Goal: Task Accomplishment & Management: Use online tool/utility

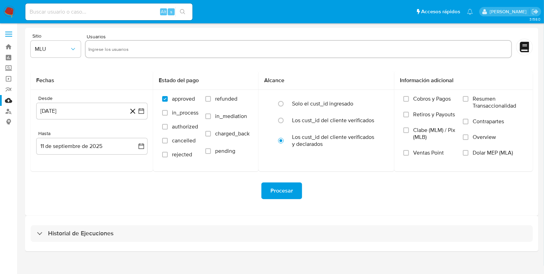
click at [14, 16] on img at bounding box center [9, 12] width 12 height 12
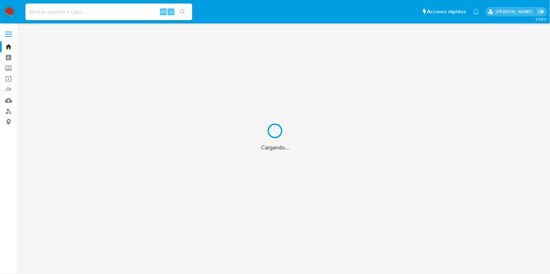
click at [55, 10] on div "Cargando..." at bounding box center [275, 137] width 550 height 274
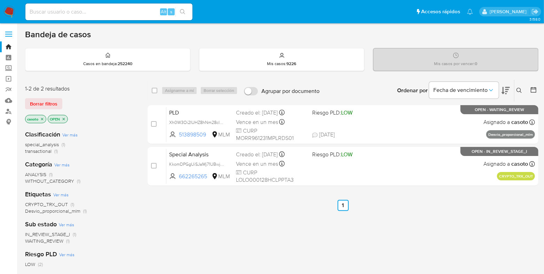
click at [55, 10] on input at bounding box center [108, 11] width 167 height 9
paste input "182948553"
type input "182948553"
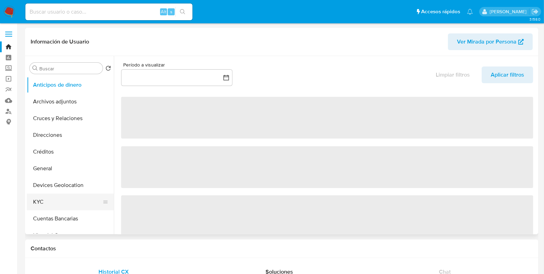
click at [55, 202] on button "KYC" at bounding box center [67, 201] width 81 height 17
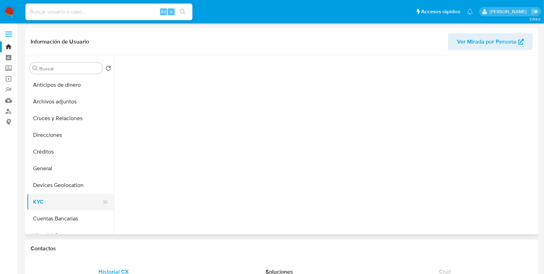
select select "10"
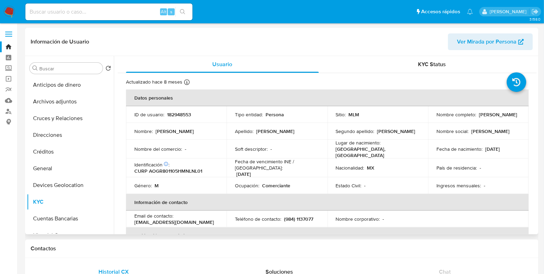
drag, startPoint x: 504, startPoint y: 120, endPoint x: 427, endPoint y: 120, distance: 76.8
click at [428, 120] on td "Nombre completo : Raul Alfonso Alcocer Gonzalez" at bounding box center [478, 114] width 100 height 17
copy p "[PERSON_NAME]"
click at [175, 116] on p "182948553" at bounding box center [179, 114] width 24 height 6
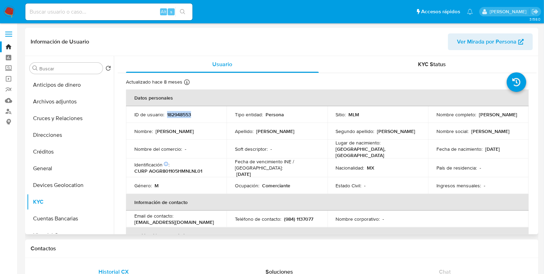
copy p "182948553"
click at [49, 165] on button "General" at bounding box center [67, 168] width 81 height 17
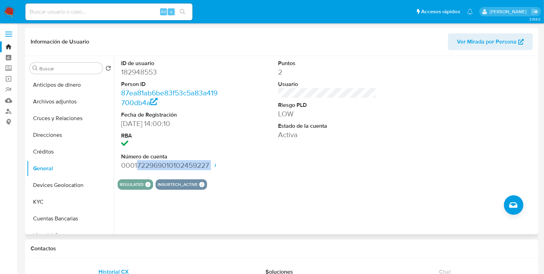
drag, startPoint x: 137, startPoint y: 167, endPoint x: 202, endPoint y: 171, distance: 64.8
click at [202, 171] on div "ID de usuario 182948553 Person ID 87ea81ab6be83f53c5a83a419700db4a Fecha de Reg…" at bounding box center [170, 115] width 105 height 118
copy dd "722969010102459227"
click at [41, 197] on button "KYC" at bounding box center [67, 201] width 81 height 17
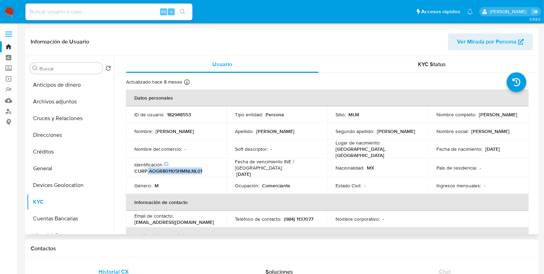
drag, startPoint x: 205, startPoint y: 168, endPoint x: 147, endPoint y: 169, distance: 57.7
click at [147, 169] on div "Identificación CIC: 138798822 : CURP AOGR801105HMNLNL01" at bounding box center [176, 167] width 84 height 13
copy p "AOGR801105HMNLNL01"
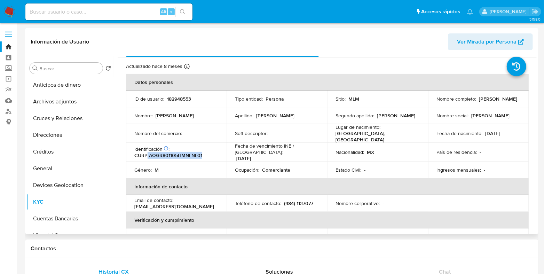
scroll to position [2, 0]
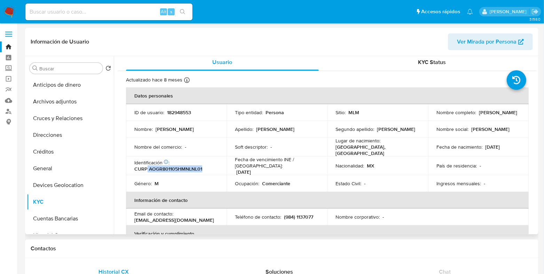
drag, startPoint x: 510, startPoint y: 147, endPoint x: 480, endPoint y: 147, distance: 30.6
click at [480, 147] on div "Fecha de nacimiento : 05/11/1980" at bounding box center [478, 147] width 84 height 6
click at [485, 145] on p "05/11/1980" at bounding box center [492, 147] width 15 height 6
drag, startPoint x: 483, startPoint y: 145, endPoint x: 507, endPoint y: 145, distance: 23.6
click at [507, 145] on div "Fecha de nacimiento : 05/11/1980" at bounding box center [478, 147] width 84 height 6
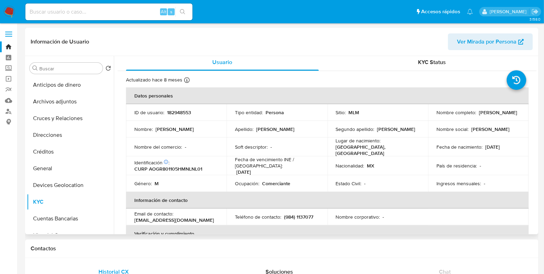
copy p "05/11/1980"
click at [33, 163] on button "General" at bounding box center [67, 168] width 81 height 17
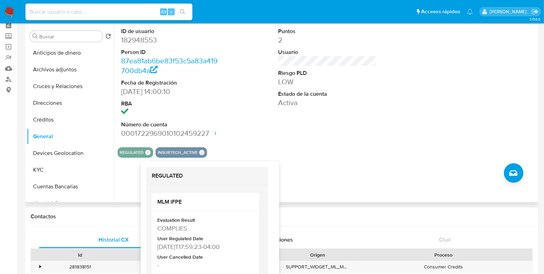
scroll to position [43, 0]
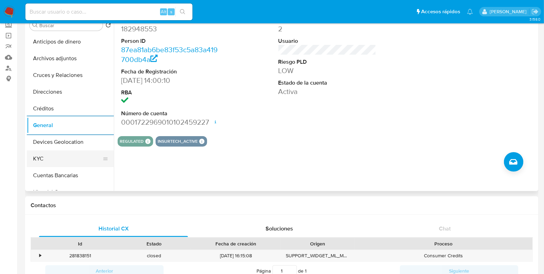
click at [67, 159] on button "KYC" at bounding box center [67, 158] width 81 height 17
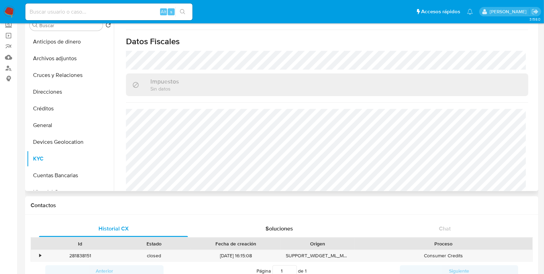
scroll to position [435, 0]
click at [74, 145] on button "Devices Geolocation" at bounding box center [67, 142] width 81 height 17
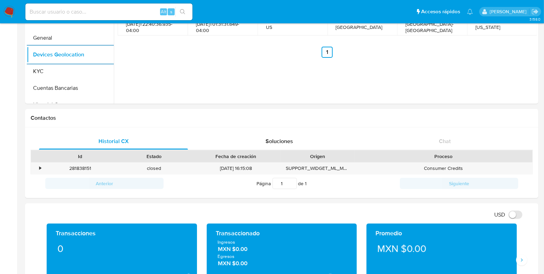
scroll to position [261, 0]
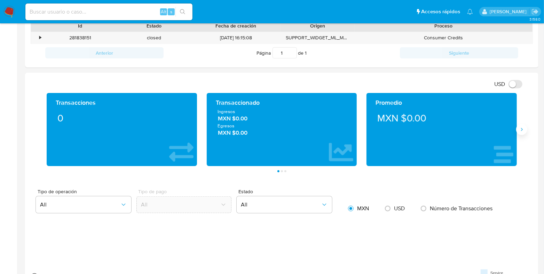
click at [524, 129] on button "Siguiente" at bounding box center [521, 129] width 11 height 11
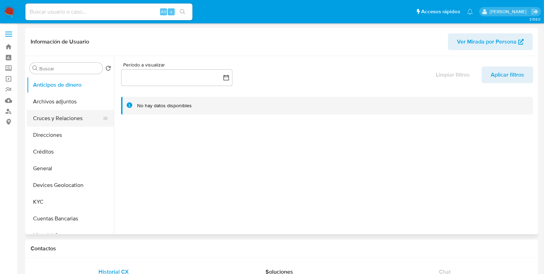
select select "10"
click at [66, 121] on button "Cruces y Relaciones" at bounding box center [67, 118] width 81 height 17
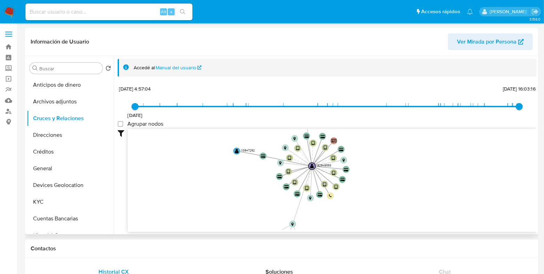
drag, startPoint x: 394, startPoint y: 198, endPoint x: 388, endPoint y: 172, distance: 25.7
click at [388, 172] on icon "user-182948553  182948553 device-68975b0a38769c0815683b5d  device-679d2a7b3e7…" at bounding box center [332, 179] width 409 height 101
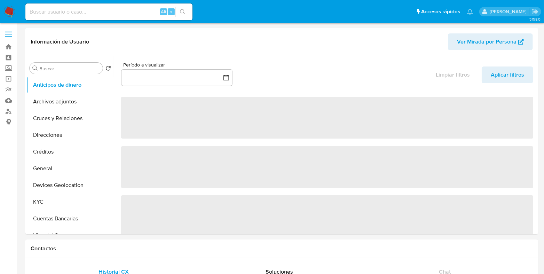
select select "10"
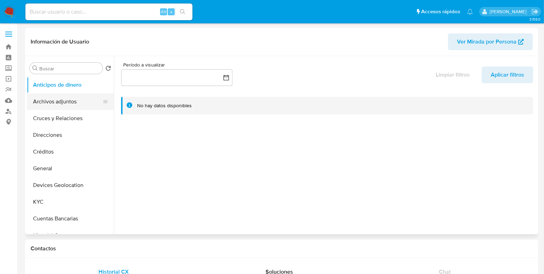
click at [60, 107] on button "Archivos adjuntos" at bounding box center [67, 101] width 81 height 17
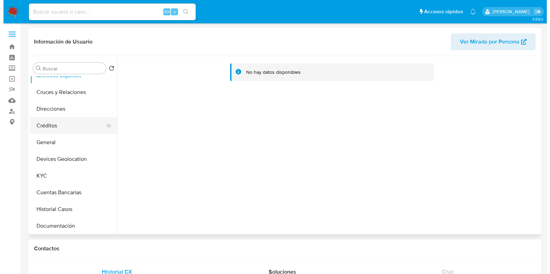
scroll to position [43, 0]
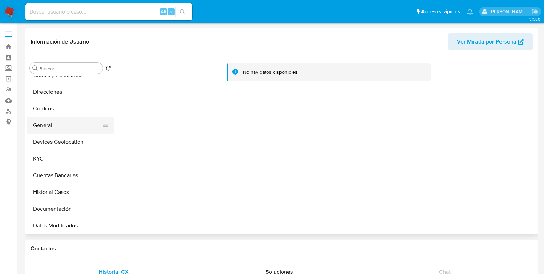
click at [50, 124] on button "General" at bounding box center [67, 125] width 81 height 17
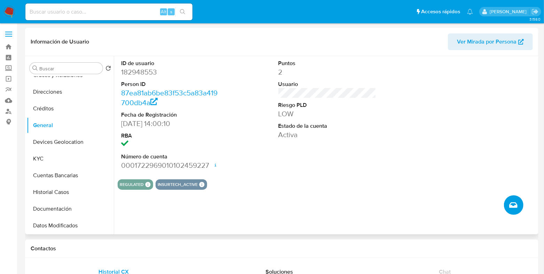
click at [509, 201] on span "Crear caso manual" at bounding box center [513, 205] width 8 height 8
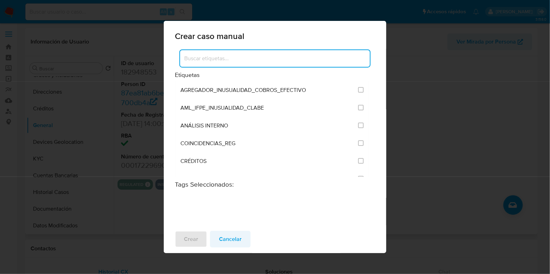
click at [223, 237] on span "Cancelar" at bounding box center [230, 238] width 23 height 15
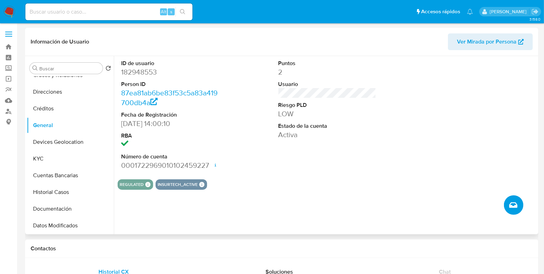
click at [511, 206] on icon "Crear caso manual" at bounding box center [513, 205] width 8 height 6
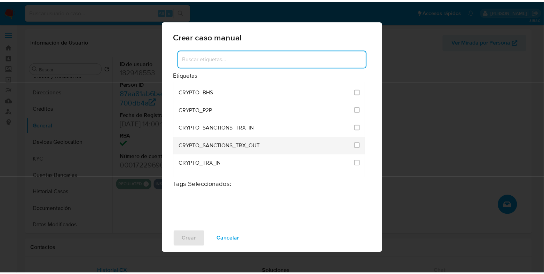
scroll to position [130, 0]
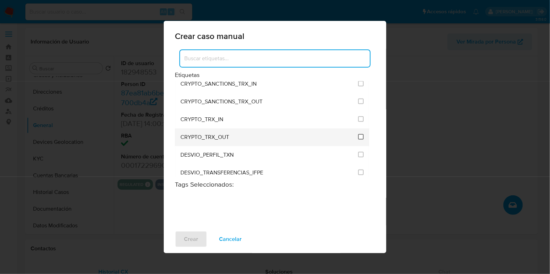
click at [359, 135] on input "1963" at bounding box center [361, 137] width 6 height 6
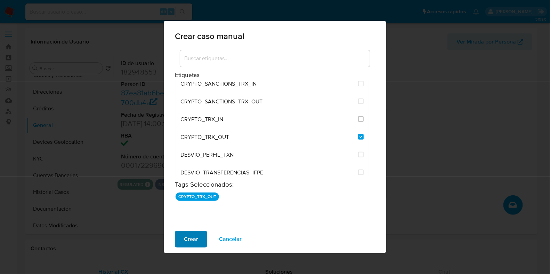
click at [200, 241] on button "Crear" at bounding box center [191, 239] width 32 height 17
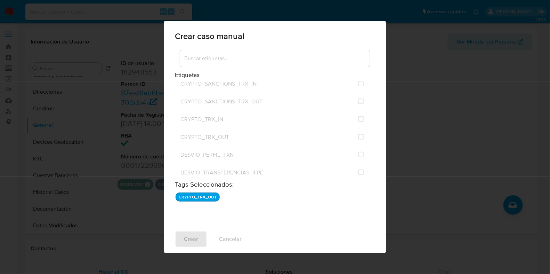
checkbox input "false"
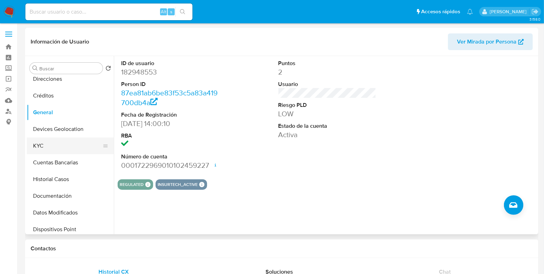
scroll to position [43, 0]
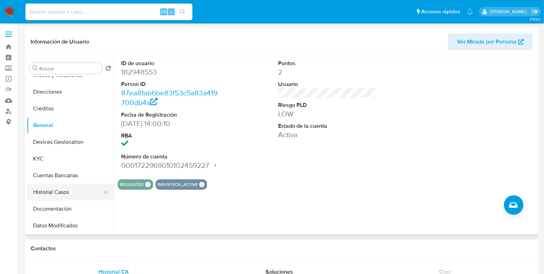
click at [53, 190] on button "Historial Casos" at bounding box center [67, 192] width 81 height 17
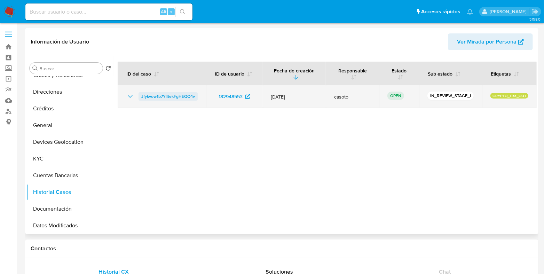
click at [181, 96] on span "Jfykvow1b7YlltekFgHEQQ4v" at bounding box center [168, 96] width 54 height 8
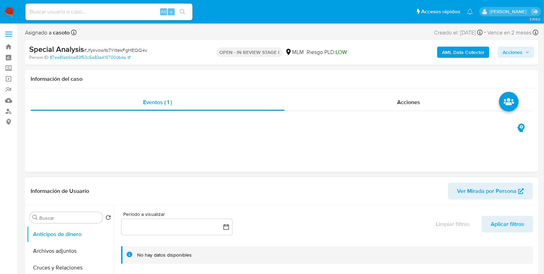
select select "10"
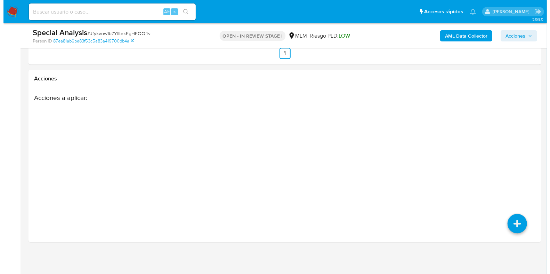
scroll to position [1001, 0]
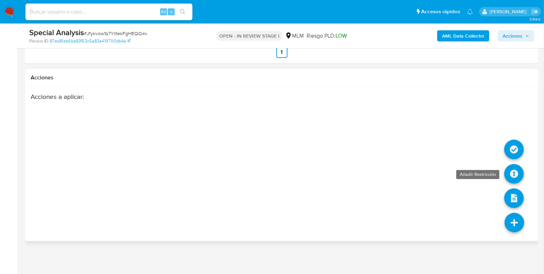
click at [511, 173] on icon at bounding box center [513, 173] width 19 height 19
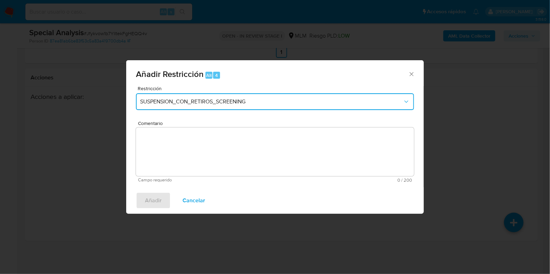
click at [231, 103] on span "SUSPENSION_CON_RETIROS_SCREENING" at bounding box center [271, 101] width 263 height 7
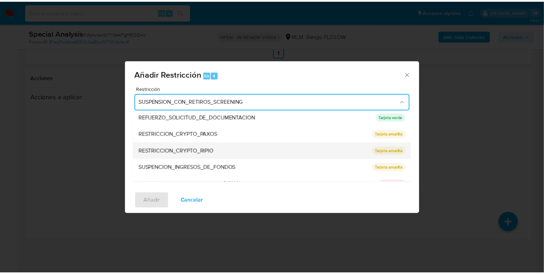
scroll to position [97, 0]
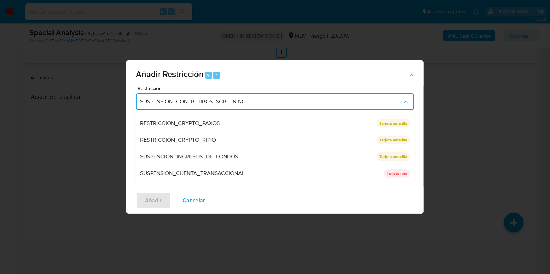
click at [499, 130] on div "Añadir Restricción Alt 4 Restricción SUSPENSION_CON_RETIROS_SCREENING SUSPENSIO…" at bounding box center [275, 137] width 550 height 274
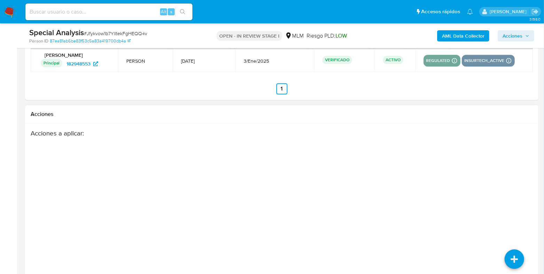
scroll to position [1001, 0]
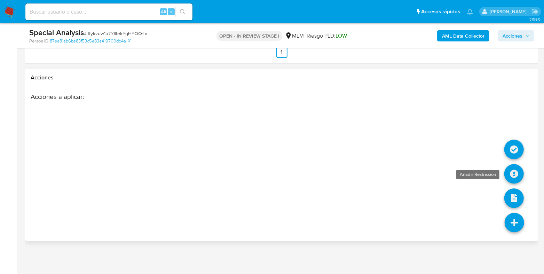
click at [518, 172] on icon at bounding box center [513, 173] width 19 height 19
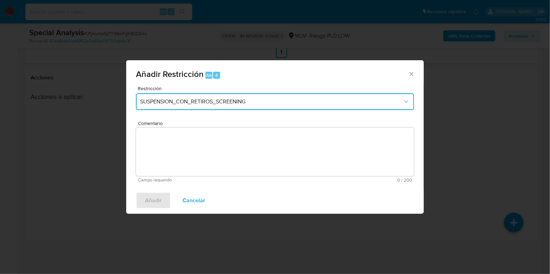
click at [198, 103] on span "SUSPENSION_CON_RETIROS_SCREENING" at bounding box center [271, 101] width 263 height 7
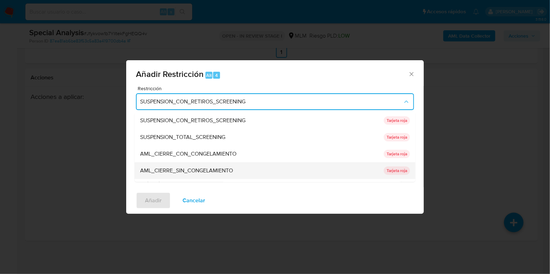
click at [209, 169] on span "AML_CIERRE_SIN_CONGELAMIENTO" at bounding box center [186, 170] width 93 height 7
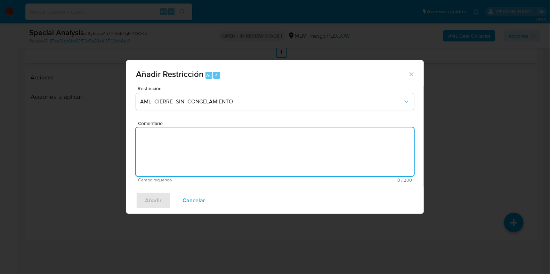
click at [202, 147] on textarea "Comentario" at bounding box center [275, 151] width 278 height 49
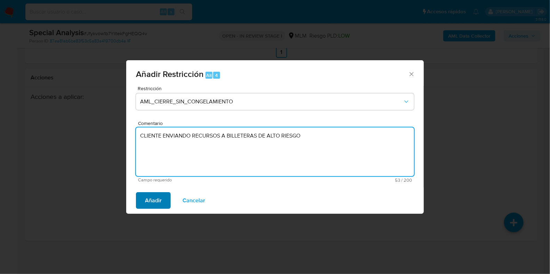
type textarea "CLIENTE ENVIANDO RECURSOS A BILLETERAS DE ALTO RIESGO"
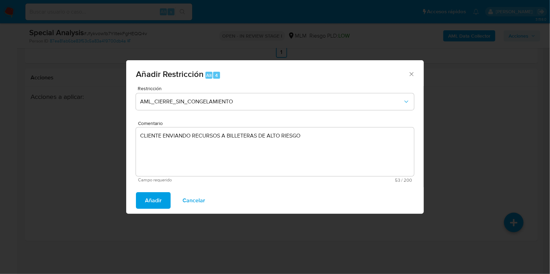
click at [156, 198] on span "Añadir" at bounding box center [153, 200] width 17 height 15
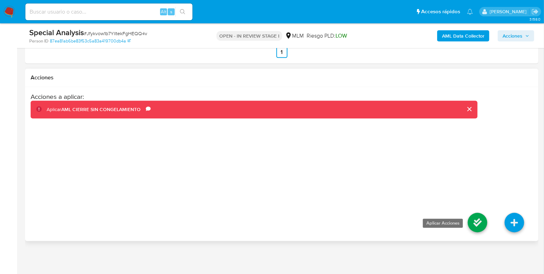
click at [474, 225] on icon at bounding box center [476, 221] width 19 height 19
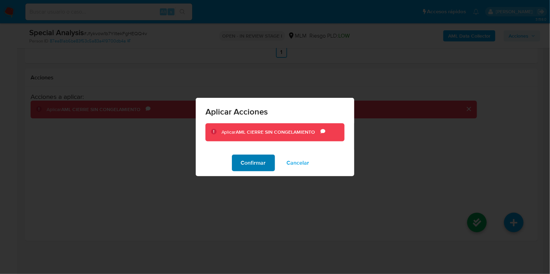
click at [259, 167] on span "Confirmar" at bounding box center [253, 162] width 25 height 15
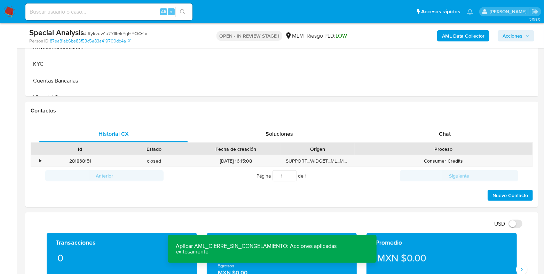
scroll to position [262, 0]
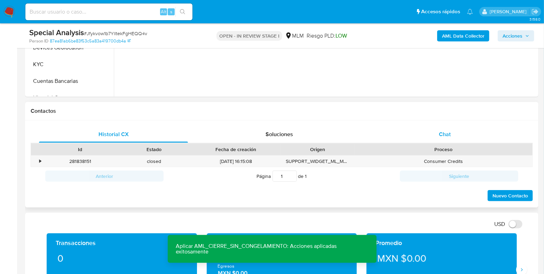
click at [436, 133] on div "Chat" at bounding box center [444, 134] width 149 height 17
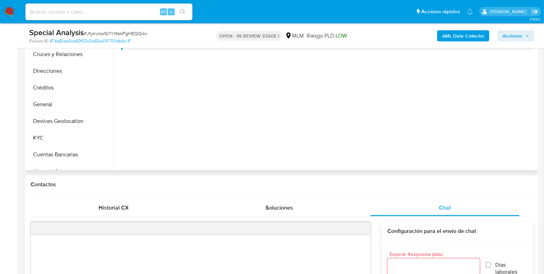
scroll to position [175, 0]
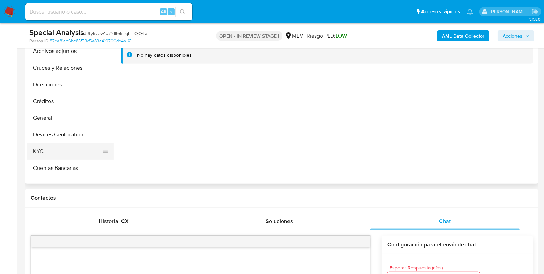
click at [41, 145] on button "KYC" at bounding box center [67, 151] width 81 height 17
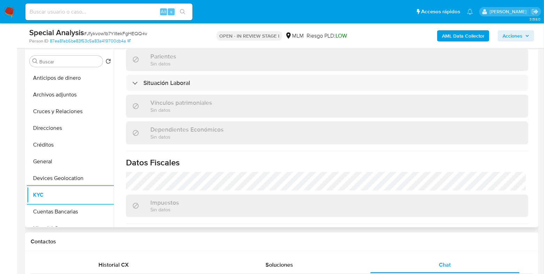
scroll to position [435, 0]
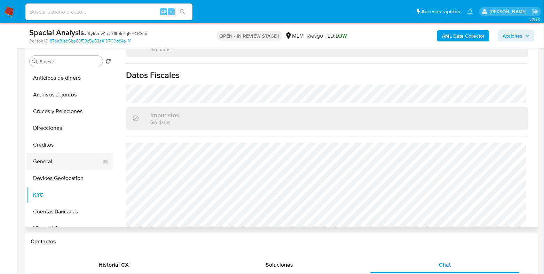
click at [57, 168] on button "General" at bounding box center [67, 161] width 81 height 17
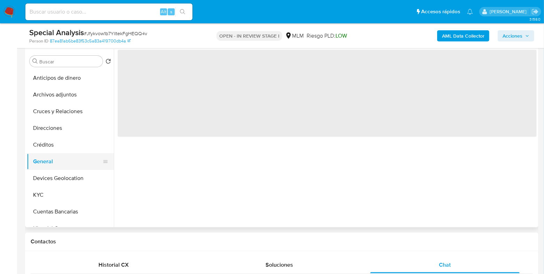
scroll to position [0, 0]
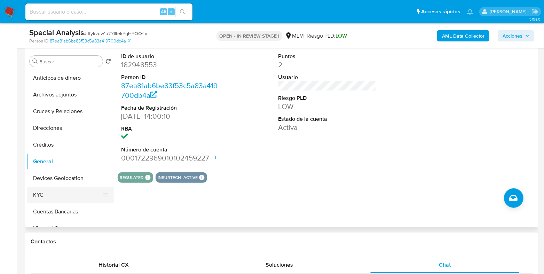
click at [49, 196] on button "KYC" at bounding box center [67, 194] width 81 height 17
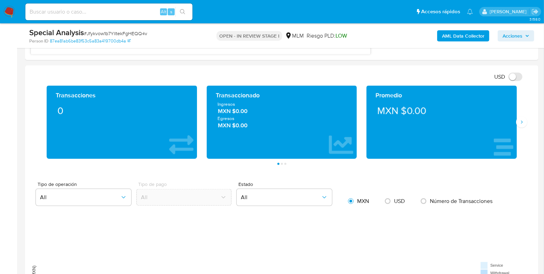
scroll to position [523, 0]
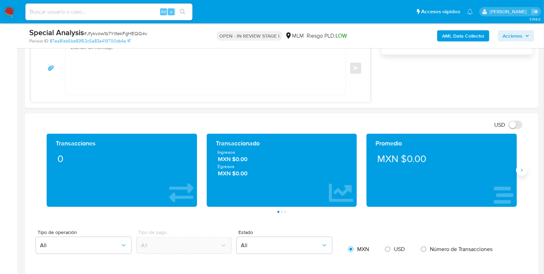
click at [519, 172] on icon "Siguiente" at bounding box center [521, 170] width 6 height 6
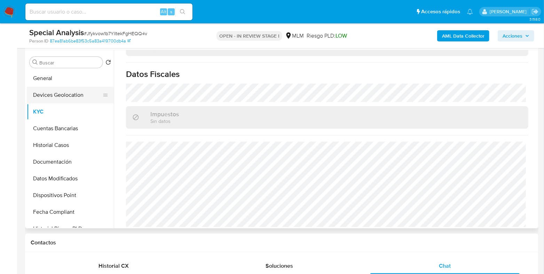
scroll to position [87, 0]
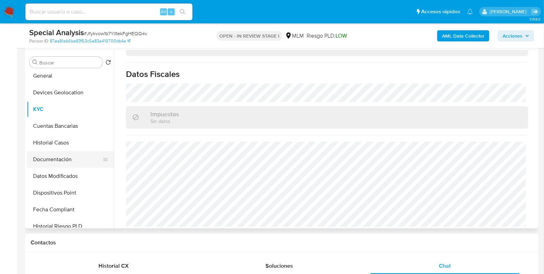
click at [55, 161] on button "Documentación" at bounding box center [67, 159] width 81 height 17
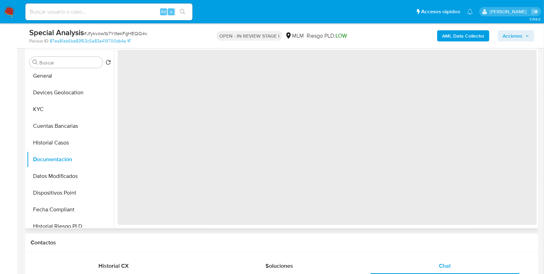
scroll to position [0, 0]
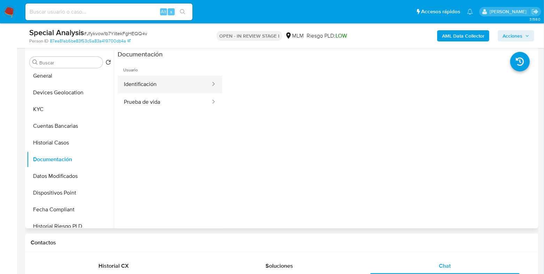
click at [157, 85] on button "Identificación" at bounding box center [165, 84] width 94 height 18
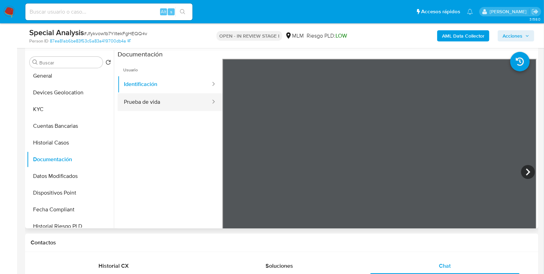
click at [162, 106] on button "Prueba de vida" at bounding box center [165, 102] width 94 height 18
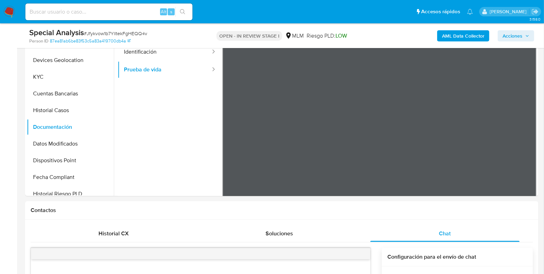
scroll to position [261, 0]
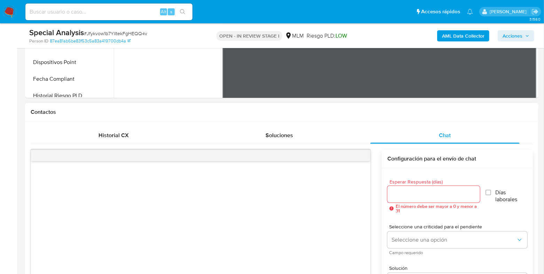
click at [395, 194] on input "Esperar Respuesta (días)" at bounding box center [433, 194] width 92 height 9
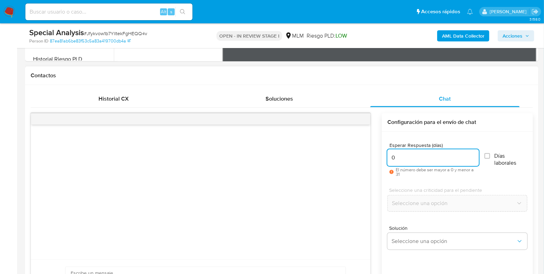
scroll to position [347, 0]
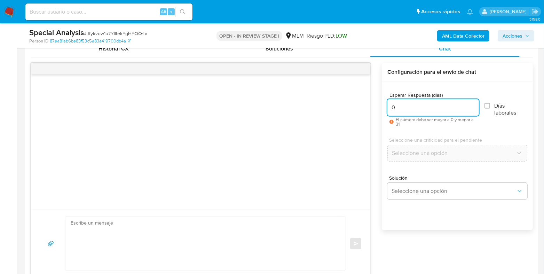
type input "0"
click at [218, 234] on textarea at bounding box center [204, 244] width 266 height 54
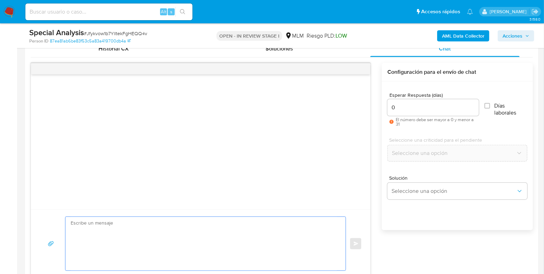
paste textarea "Te informamos que suspendimos tu cuenta de forma permanente. Identificamos comp…"
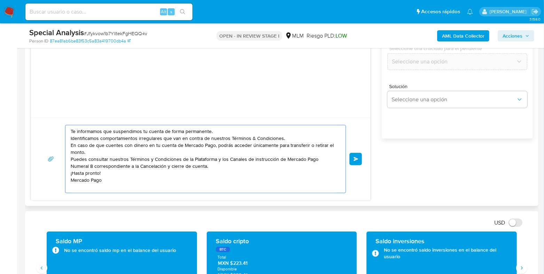
scroll to position [442, 0]
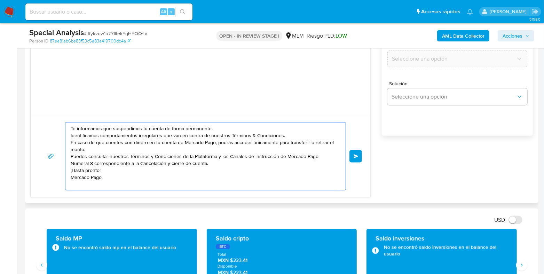
click at [71, 131] on textarea "Te informamos que suspendimos tu cuenta de forma permanente. Identificamos comp…" at bounding box center [204, 155] width 266 height 67
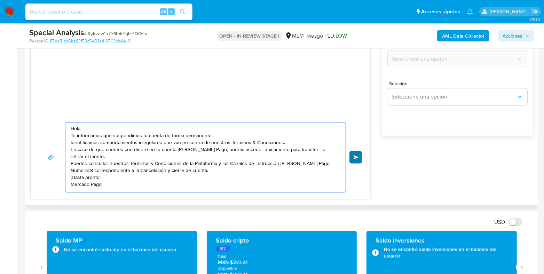
type textarea "Hola, Te informamos que suspendimos tu cuenta de forma permanente. Identificamo…"
click at [353, 155] on span "Enviar" at bounding box center [355, 157] width 5 height 4
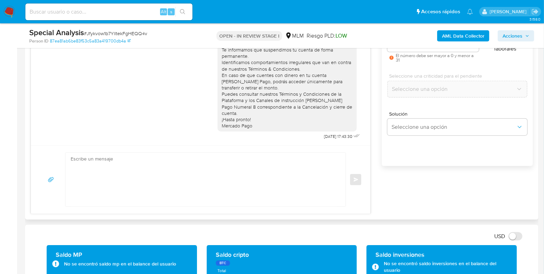
scroll to position [398, 0]
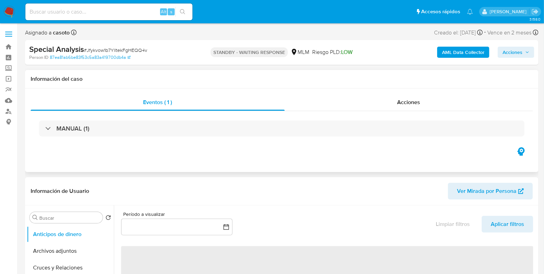
select select "10"
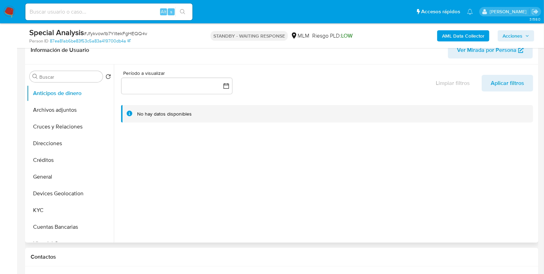
scroll to position [130, 0]
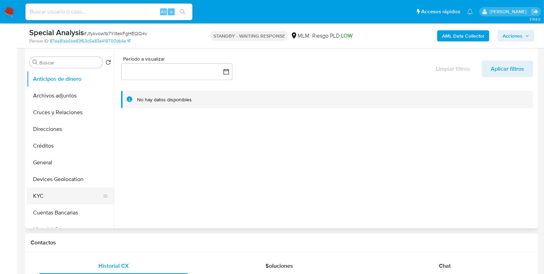
click at [45, 191] on button "KYC" at bounding box center [67, 195] width 81 height 17
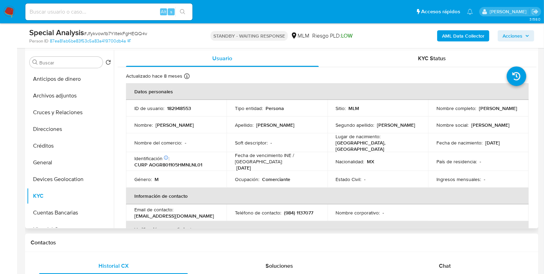
drag, startPoint x: 505, startPoint y: 111, endPoint x: 430, endPoint y: 111, distance: 75.1
click at [430, 111] on td "Nombre completo : [PERSON_NAME]" at bounding box center [478, 108] width 100 height 17
copy p "[PERSON_NAME]"
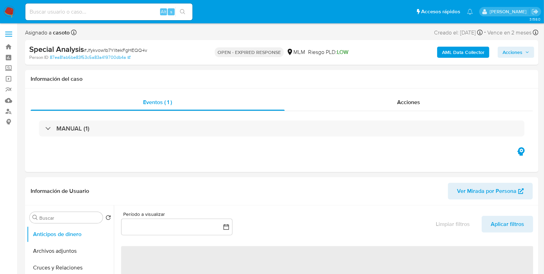
select select "10"
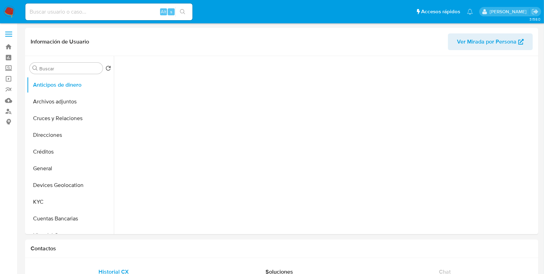
select select "10"
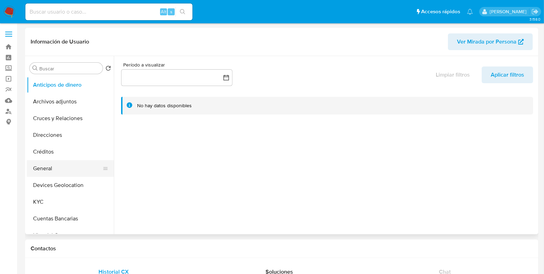
click at [41, 169] on button "General" at bounding box center [67, 168] width 81 height 17
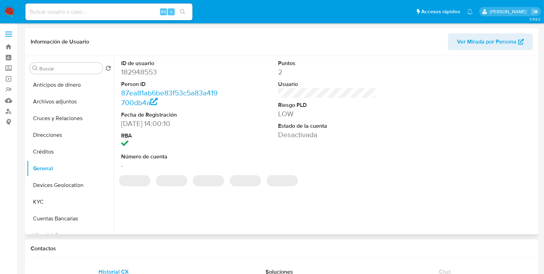
click at [139, 73] on dd "182948553" at bounding box center [170, 72] width 98 height 10
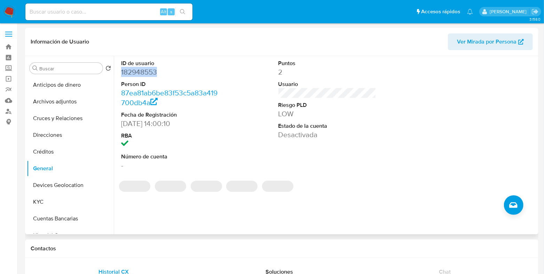
copy dd "182948553"
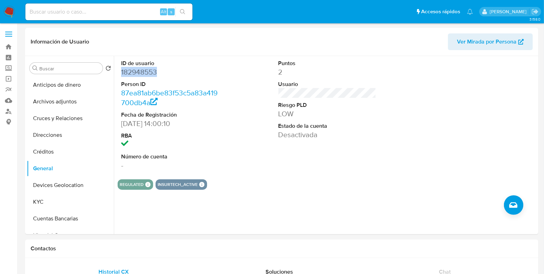
click at [4, 11] on img at bounding box center [9, 12] width 12 height 12
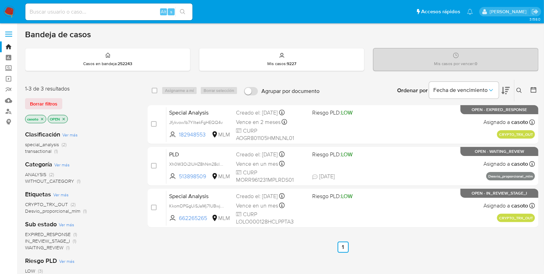
click at [516, 91] on icon at bounding box center [519, 91] width 6 height 6
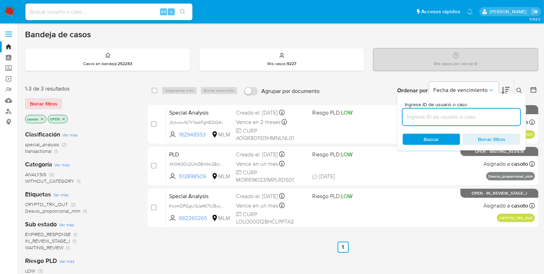
click at [451, 119] on input at bounding box center [461, 116] width 118 height 9
type input "182948553"
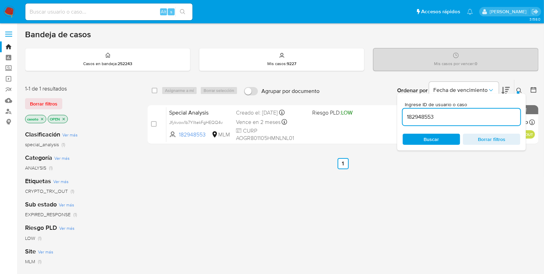
click at [514, 92] on button at bounding box center [519, 90] width 11 height 8
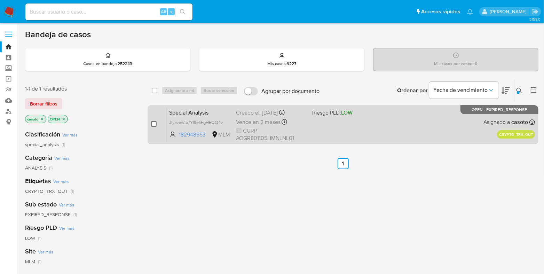
click at [155, 123] on input "checkbox" at bounding box center [154, 124] width 6 height 6
checkbox input "true"
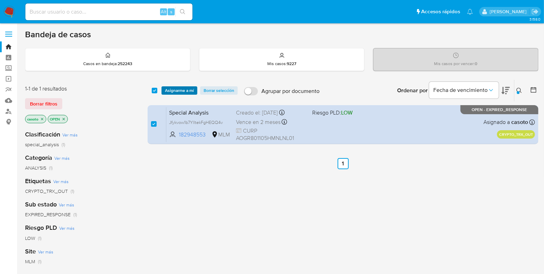
click at [174, 91] on span "Asignarme a mí" at bounding box center [179, 90] width 29 height 7
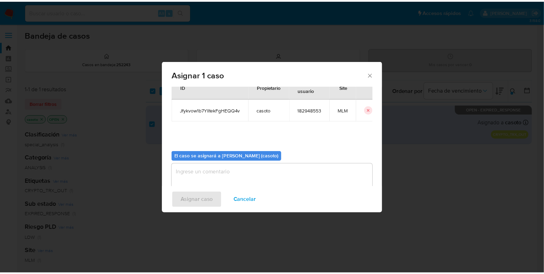
scroll to position [36, 0]
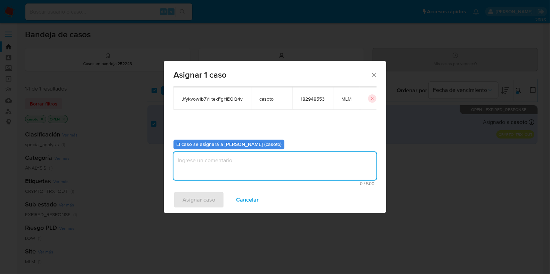
click at [222, 167] on textarea "assign-modal" at bounding box center [275, 166] width 203 height 28
type textarea "L1"
click at [205, 202] on span "Asignar caso" at bounding box center [199, 199] width 33 height 15
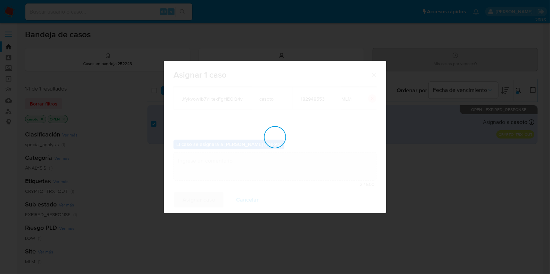
checkbox input "false"
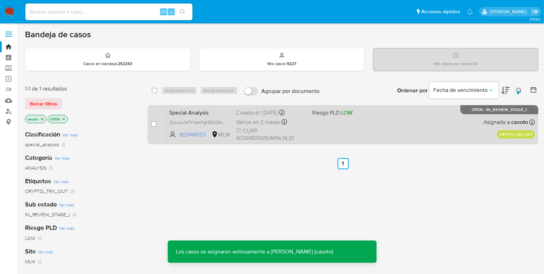
click at [363, 121] on div "Special Analysis Jfykvow1b7YlltekFgHEQQ4v 182948553 MLM Riesgo PLD: LOW Creado …" at bounding box center [350, 124] width 368 height 35
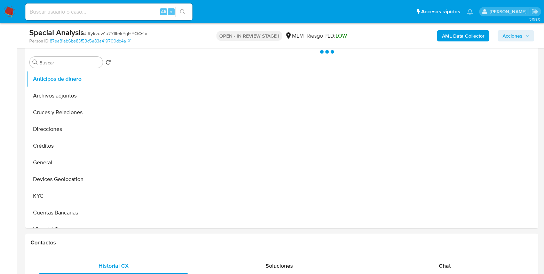
scroll to position [217, 0]
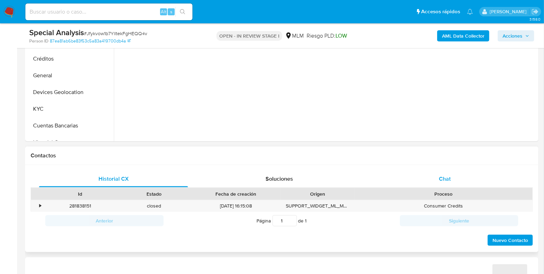
click at [449, 184] on div "Chat" at bounding box center [444, 178] width 149 height 17
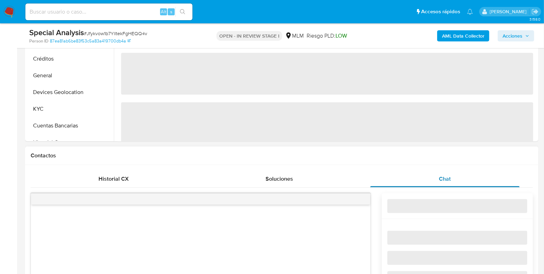
select select "10"
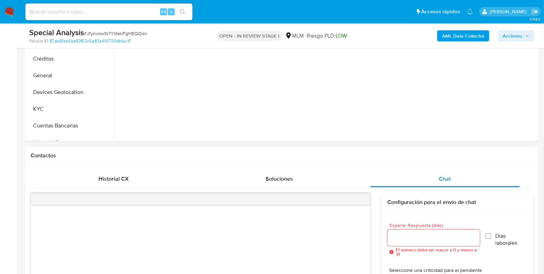
scroll to position [304, 0]
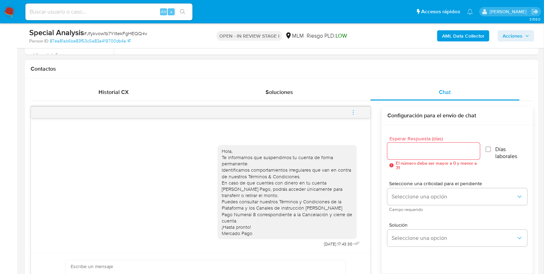
click at [352, 114] on icon "menu-action" at bounding box center [353, 112] width 6 height 6
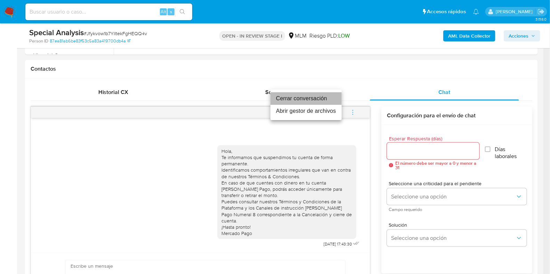
click at [283, 96] on li "Cerrar conversación" at bounding box center [306, 98] width 71 height 13
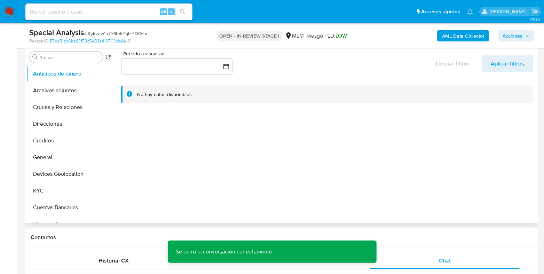
scroll to position [130, 0]
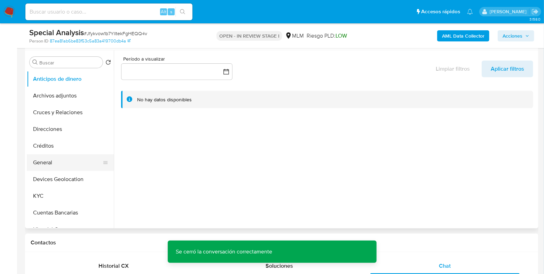
click at [51, 163] on button "General" at bounding box center [67, 162] width 81 height 17
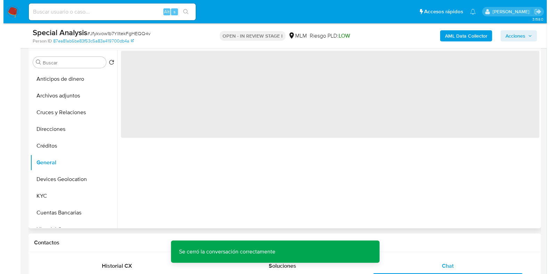
scroll to position [87, 0]
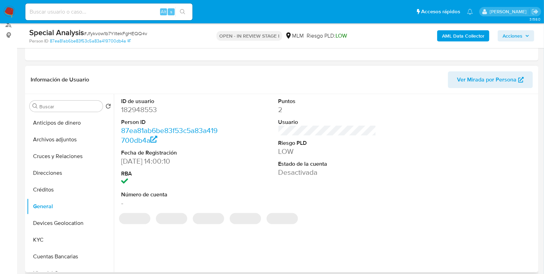
click at [143, 111] on dd "182948553" at bounding box center [170, 110] width 98 height 10
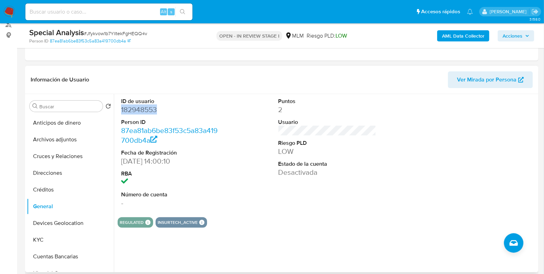
copy dd "182948553"
click at [57, 136] on button "Archivos adjuntos" at bounding box center [67, 139] width 81 height 17
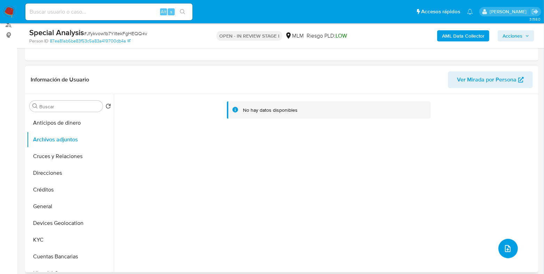
click at [498, 246] on button "upload-file" at bounding box center [507, 248] width 19 height 19
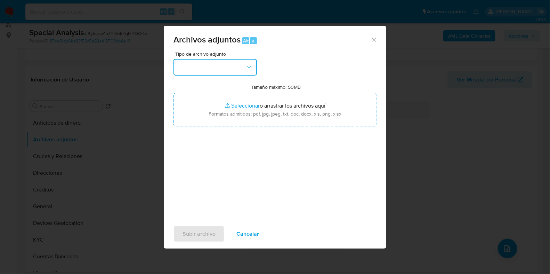
click at [203, 71] on button "button" at bounding box center [215, 67] width 83 height 17
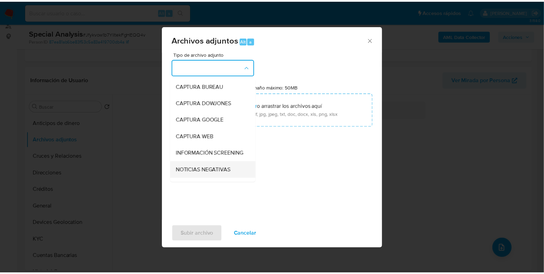
scroll to position [43, 0]
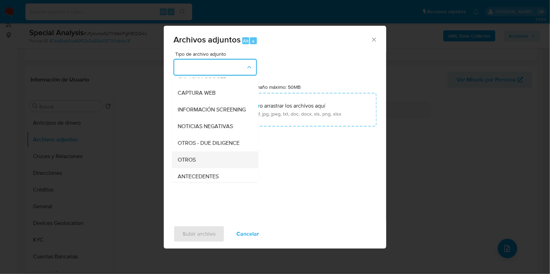
click at [188, 163] on span "OTROS" at bounding box center [187, 159] width 18 height 7
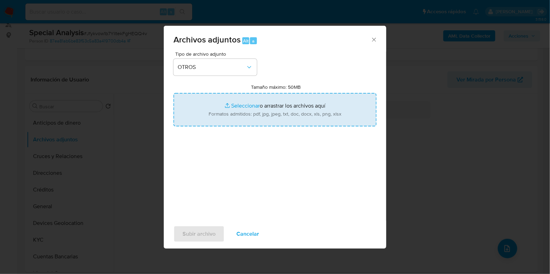
click at [241, 106] on input "Tamaño máximo: 50MB Seleccionar archivos" at bounding box center [275, 109] width 203 height 33
type input "C:\fakepath\182948553_Raul Alfonso Alcocer Gonzalez_AGO2025.pdf"
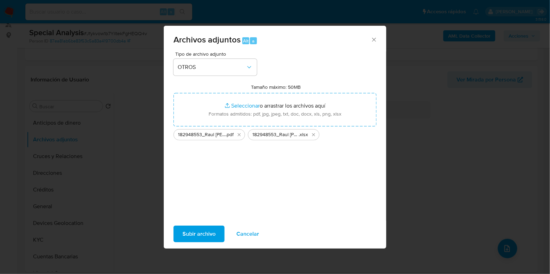
drag, startPoint x: 241, startPoint y: 106, endPoint x: 206, endPoint y: 236, distance: 135.0
click at [206, 236] on span "Subir archivo" at bounding box center [199, 233] width 33 height 15
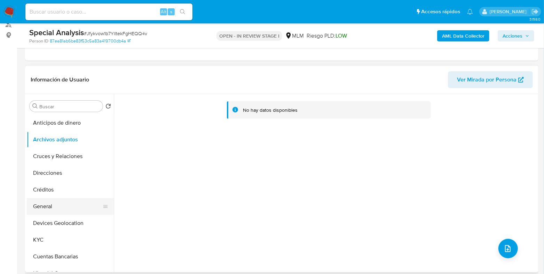
click at [48, 206] on button "General" at bounding box center [67, 206] width 81 height 17
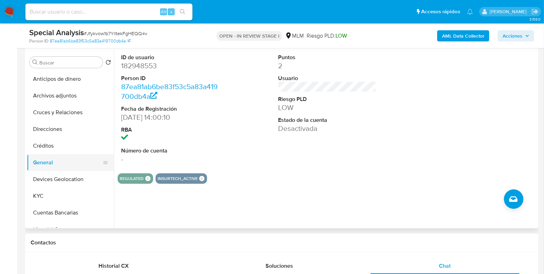
scroll to position [87, 0]
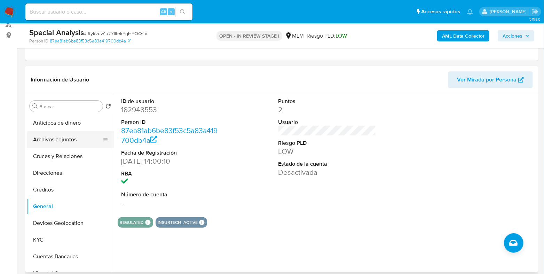
click at [61, 142] on button "Archivos adjuntos" at bounding box center [67, 139] width 81 height 17
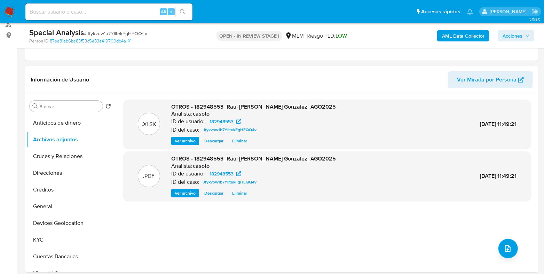
click at [518, 36] on span "Acciones" at bounding box center [512, 35] width 20 height 11
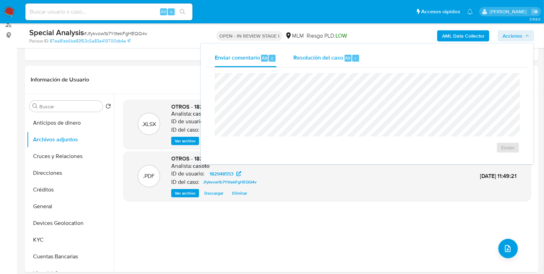
click at [331, 62] on div "Resolución del caso Alt r" at bounding box center [326, 58] width 66 height 18
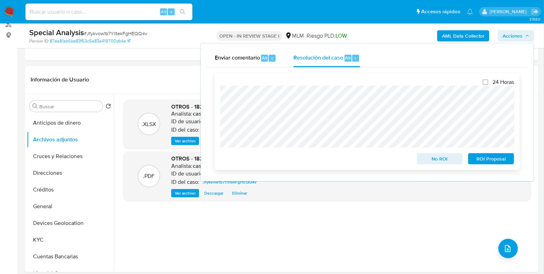
click at [490, 162] on span "ROI Proposal" at bounding box center [491, 159] width 36 height 10
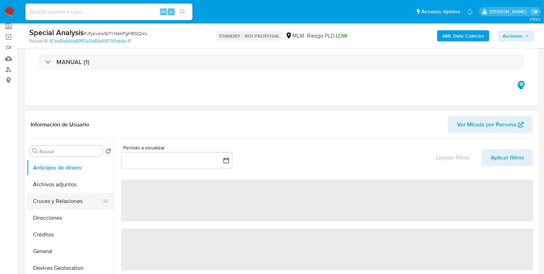
scroll to position [43, 0]
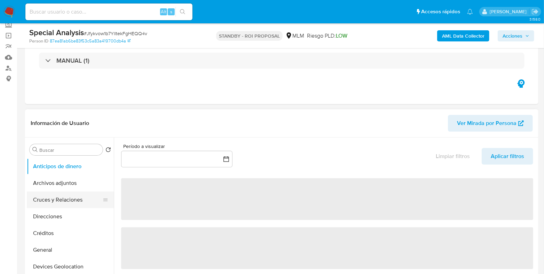
select select "10"
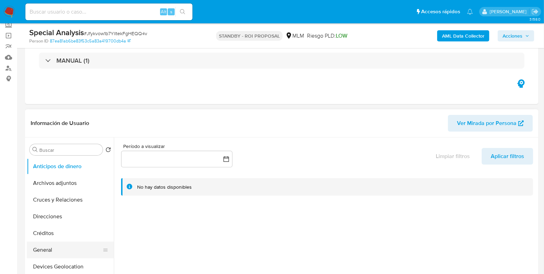
click at [41, 246] on button "General" at bounding box center [67, 249] width 81 height 17
